Goal: Register for event/course

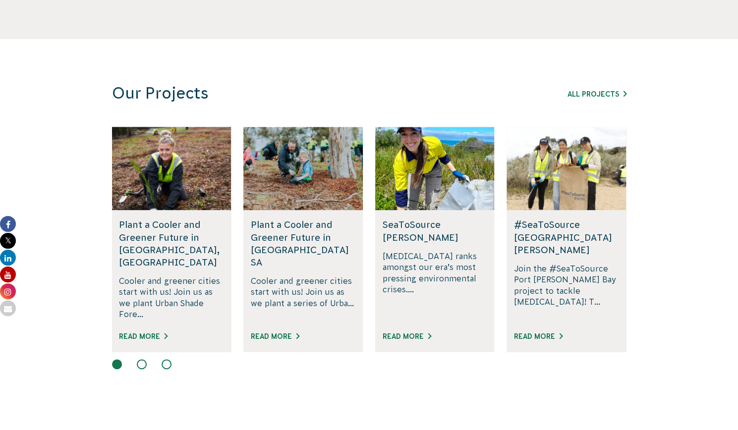
scroll to position [617, 0]
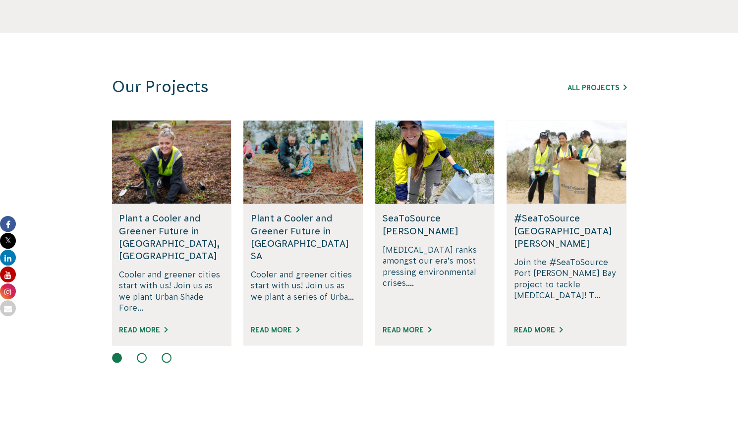
click at [148, 230] on h5 "Plant a Cooler and Greener Future in [GEOGRAPHIC_DATA], [GEOGRAPHIC_DATA]" at bounding box center [171, 237] width 105 height 50
click at [148, 276] on p "Cooler and greener cities start with us! Join us as we plant Urban Shade Fore..." at bounding box center [171, 291] width 105 height 45
click at [141, 326] on link "Read More" at bounding box center [143, 330] width 49 height 8
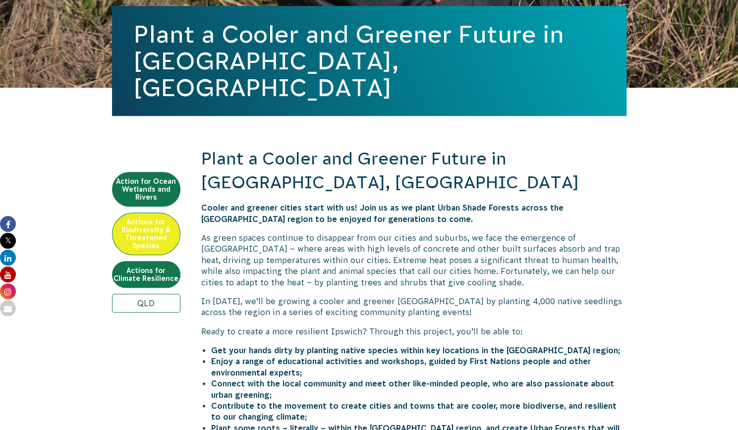
scroll to position [335, 0]
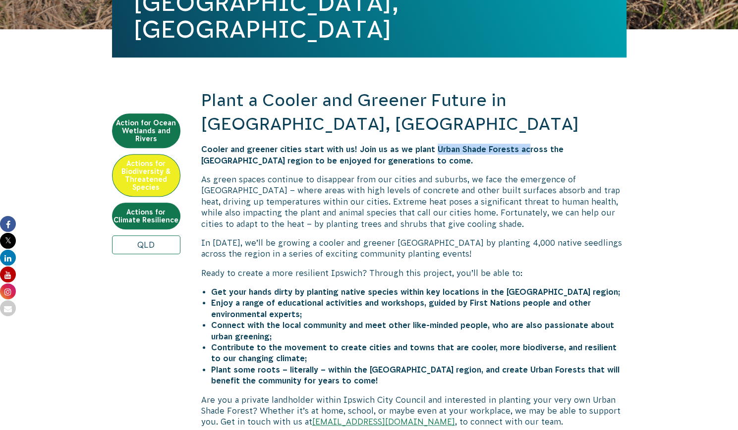
drag, startPoint x: 437, startPoint y: 124, endPoint x: 525, endPoint y: 130, distance: 87.9
click at [525, 144] on p "Cooler and greener cities start with us! Join us as we plant Urban Shade Forest…" at bounding box center [413, 155] width 425 height 22
click at [520, 174] on p "As green spaces continue to disappear from our cities and suburbs, we face the …" at bounding box center [413, 201] width 425 height 55
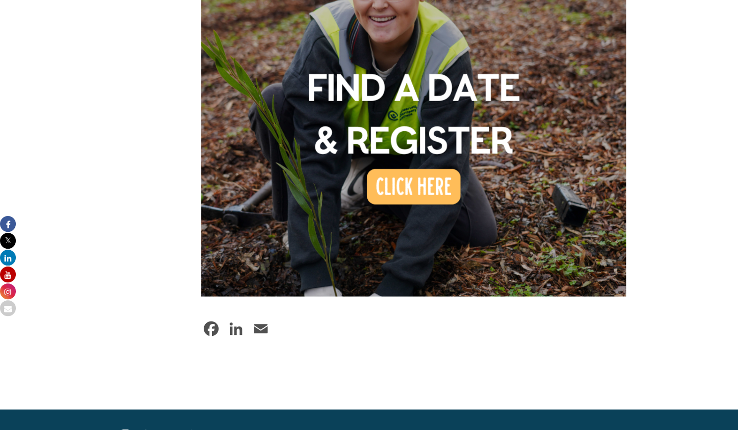
scroll to position [781, 0]
